Goal: Information Seeking & Learning: Learn about a topic

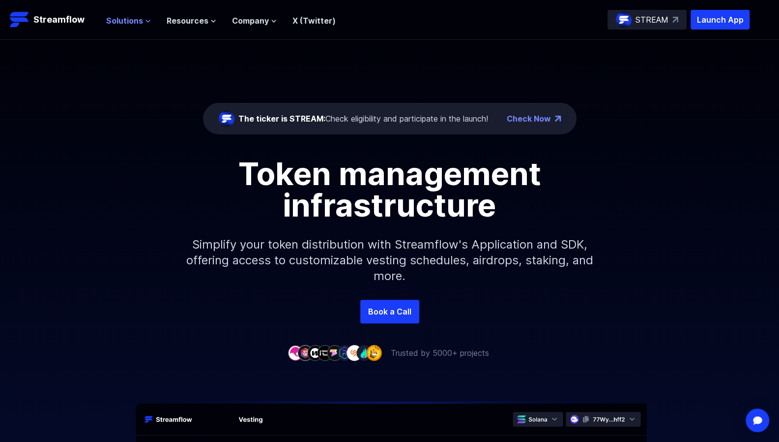
click at [147, 20] on icon at bounding box center [148, 21] width 6 height 6
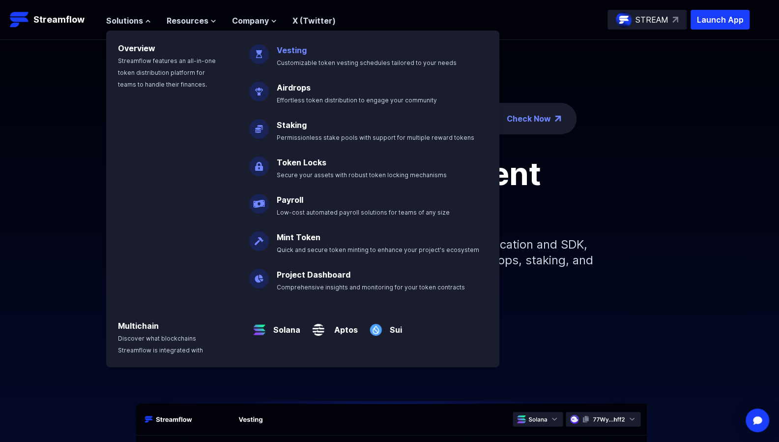
click at [290, 59] on span "Customizable token vesting schedules tailored to your needs" at bounding box center [367, 62] width 180 height 7
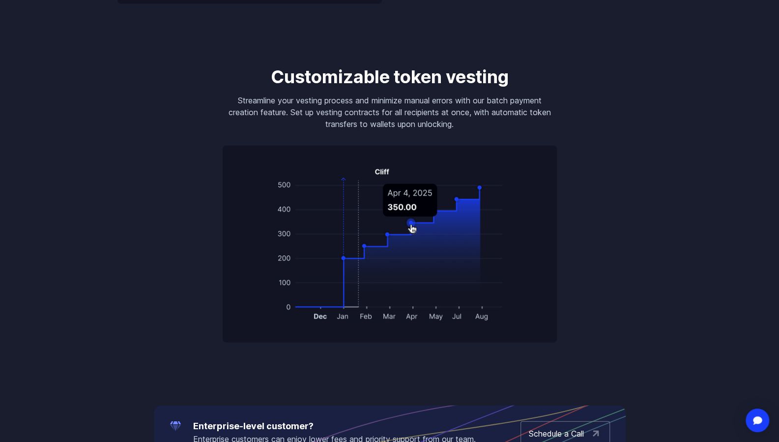
scroll to position [1424, 0]
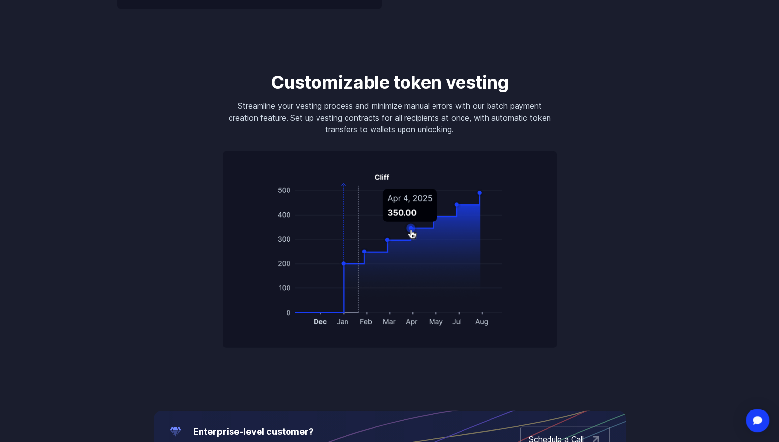
drag, startPoint x: 210, startPoint y: 2, endPoint x: 112, endPoint y: 183, distance: 205.5
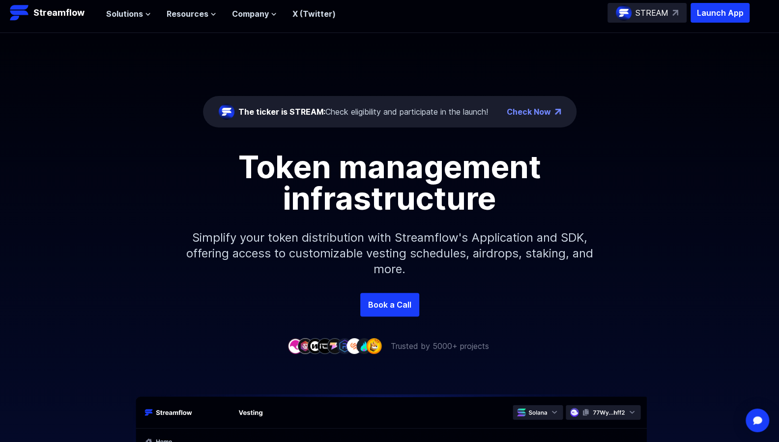
scroll to position [0, 0]
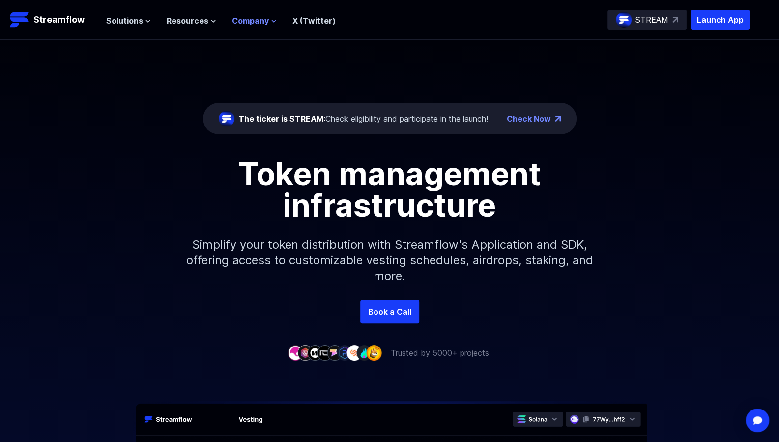
click at [263, 23] on span "Company" at bounding box center [250, 21] width 37 height 12
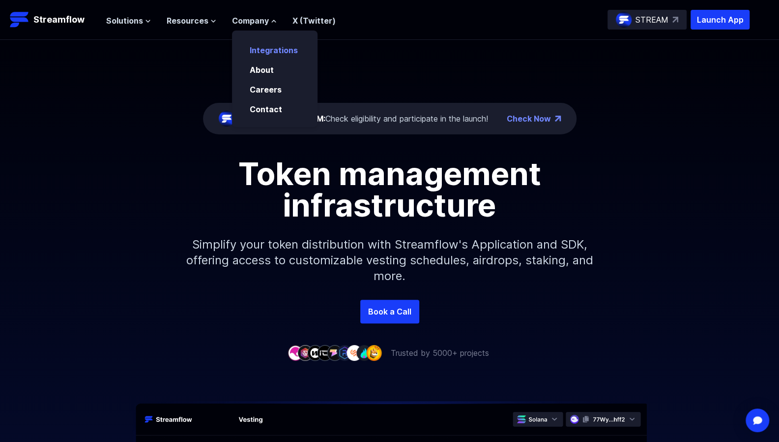
click at [264, 49] on link "Integrations" at bounding box center [274, 50] width 48 height 10
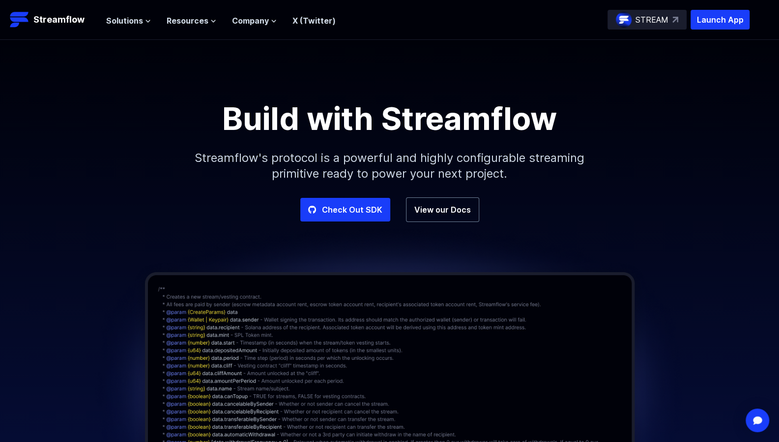
drag, startPoint x: 204, startPoint y: 21, endPoint x: 173, endPoint y: 42, distance: 37.5
click at [173, 42] on div "Build with Streamflow Streamflow's protocol is a powerful and highly configurab…" at bounding box center [389, 118] width 779 height 157
click at [210, 23] on icon at bounding box center [213, 21] width 6 height 6
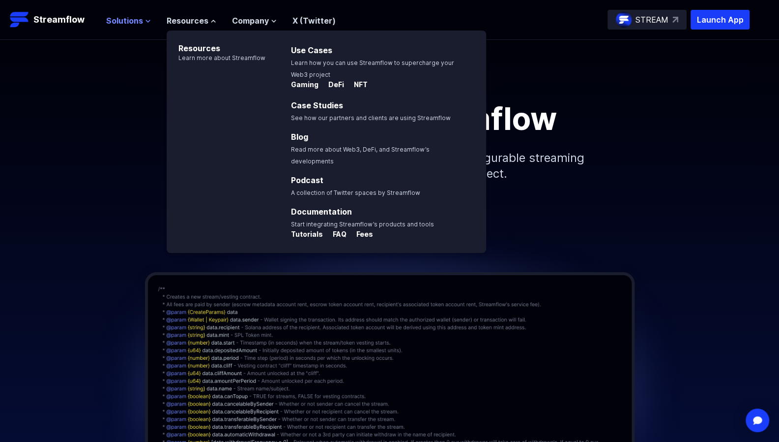
click at [145, 21] on icon at bounding box center [148, 21] width 6 height 6
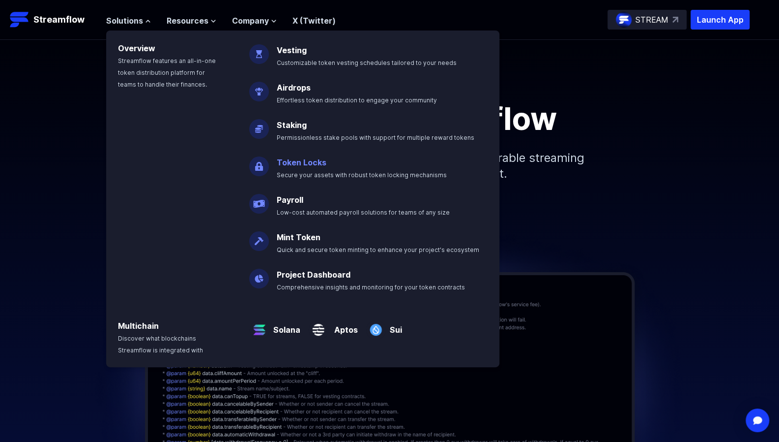
click at [285, 163] on link "Token Locks" at bounding box center [302, 162] width 50 height 10
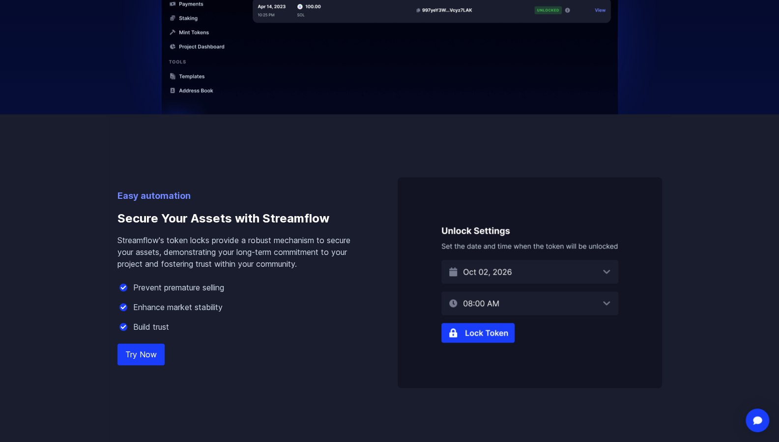
scroll to position [477, 0]
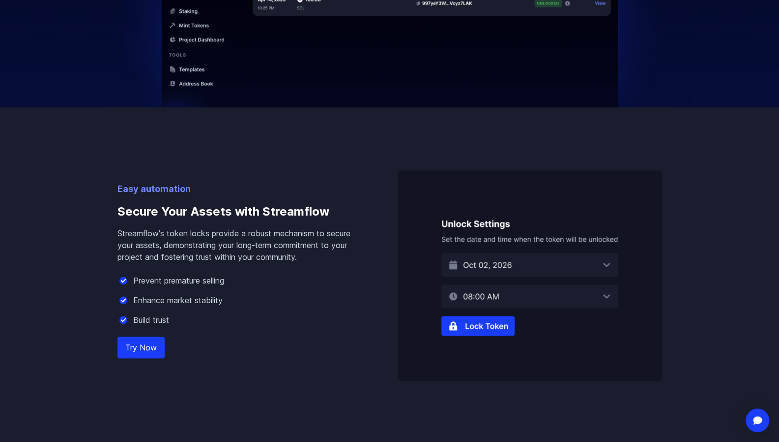
click at [568, 263] on img at bounding box center [530, 275] width 265 height 210
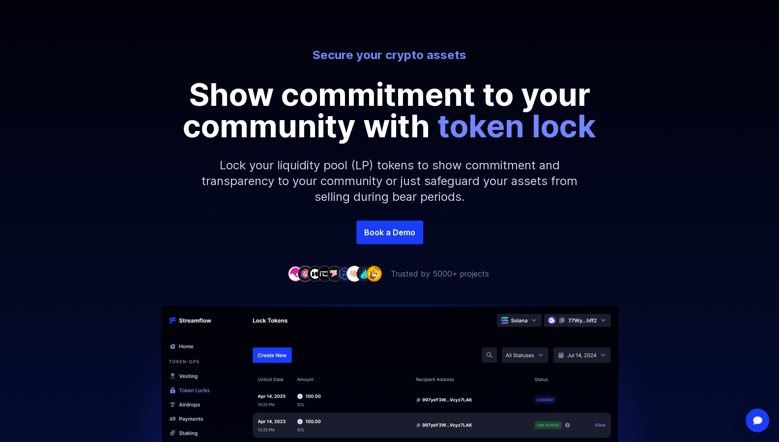
scroll to position [0, 0]
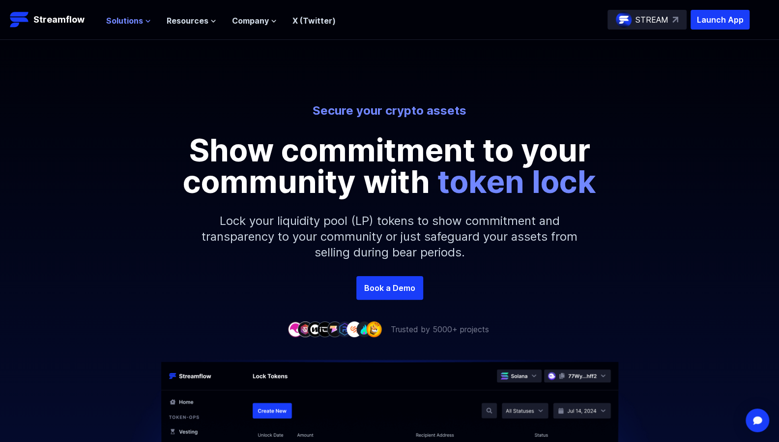
click at [141, 19] on span "Solutions" at bounding box center [124, 21] width 37 height 12
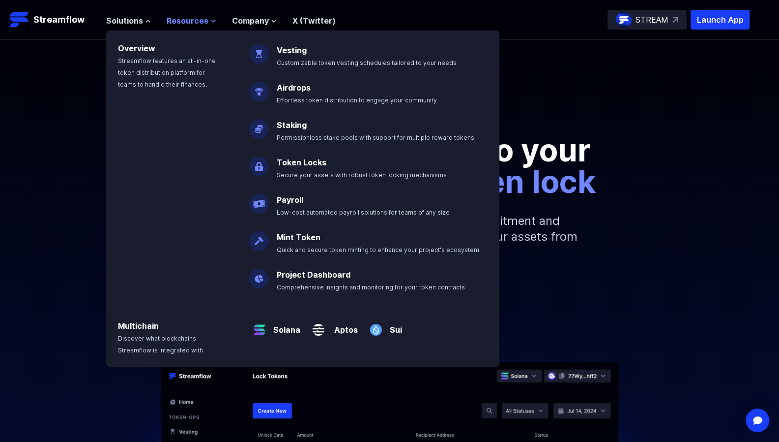
click at [208, 24] on button "Resources" at bounding box center [192, 21] width 50 height 12
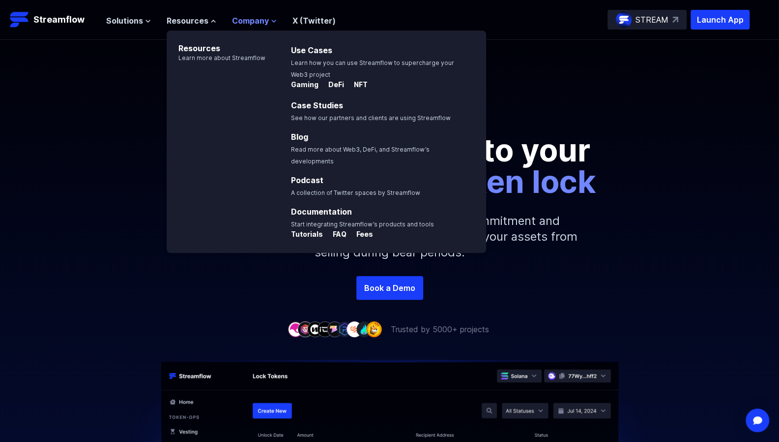
click at [271, 19] on icon at bounding box center [274, 21] width 6 height 6
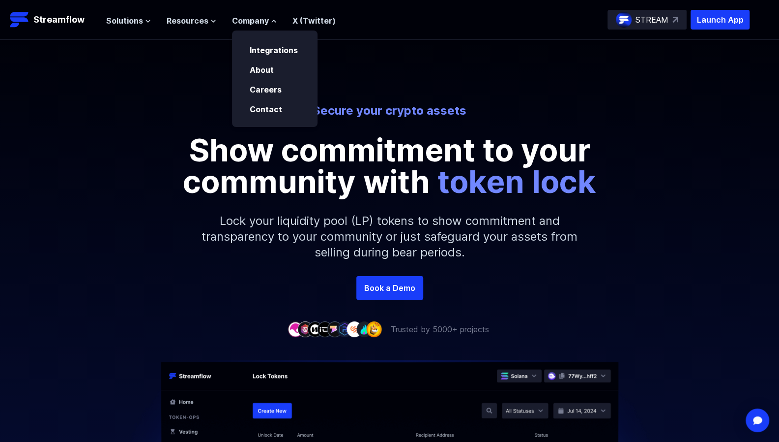
click at [169, 89] on div "Secure your crypto assets Show commitment to your community with token lock Loc…" at bounding box center [389, 158] width 779 height 236
